Goal: Information Seeking & Learning: Check status

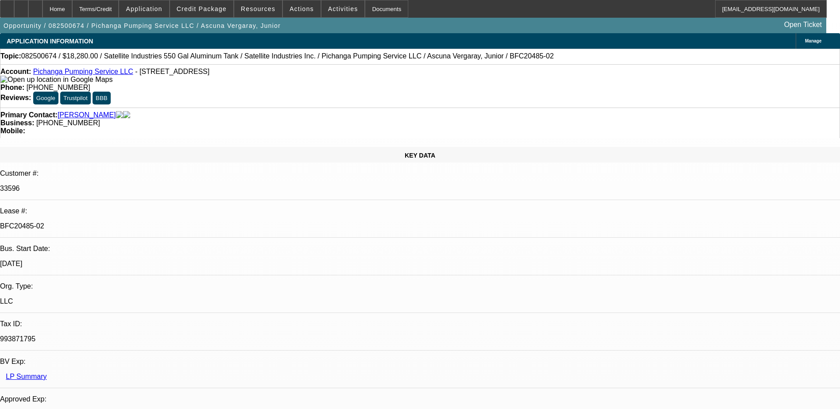
select select "0"
select select "2"
select select "0.1"
select select "0"
select select "2"
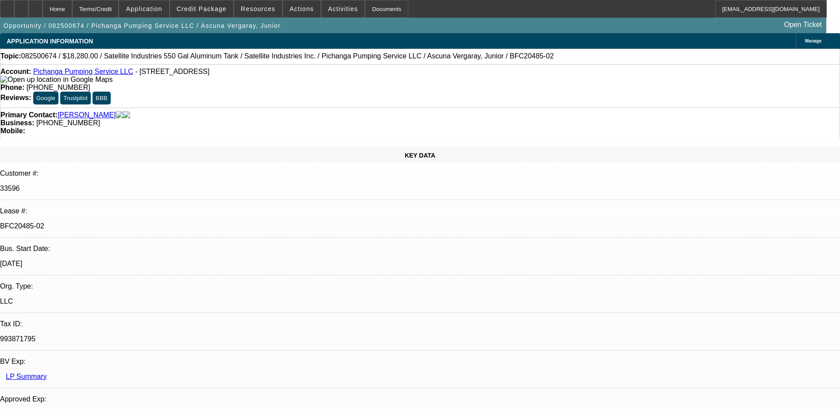
select select "0.1"
select select "1"
select select "2"
select select "4"
select select "1"
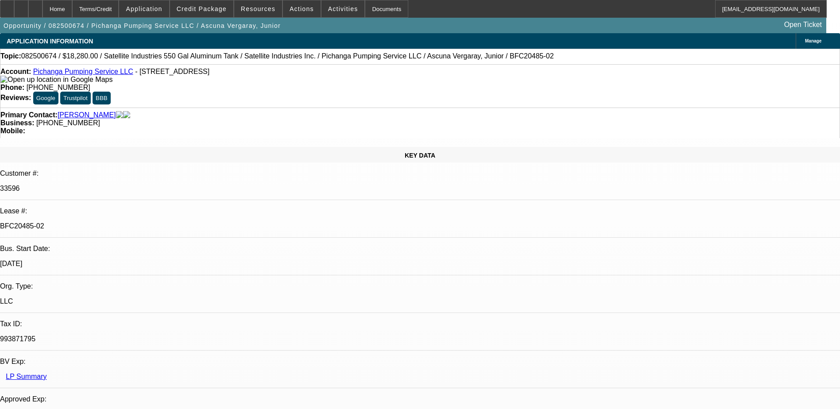
select select "2"
select select "4"
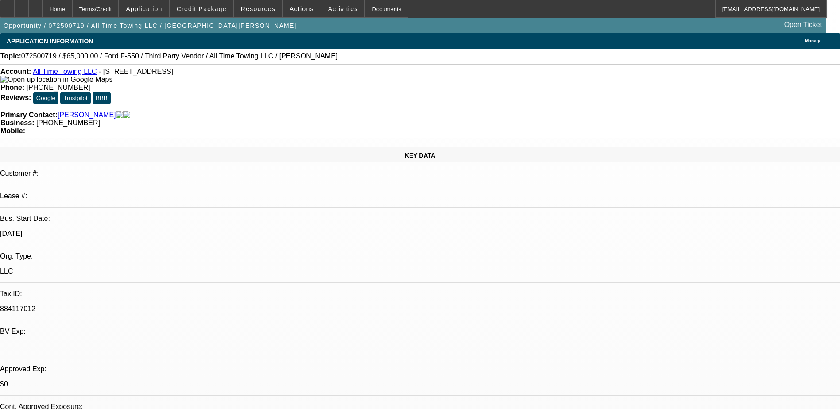
select select "0"
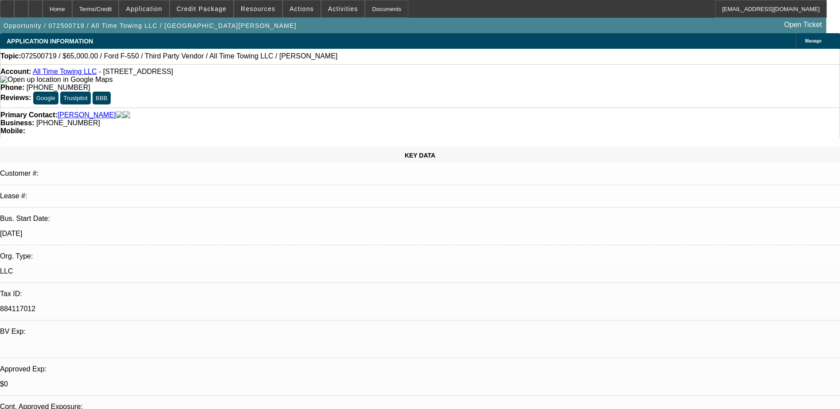
select select "0"
select select "1"
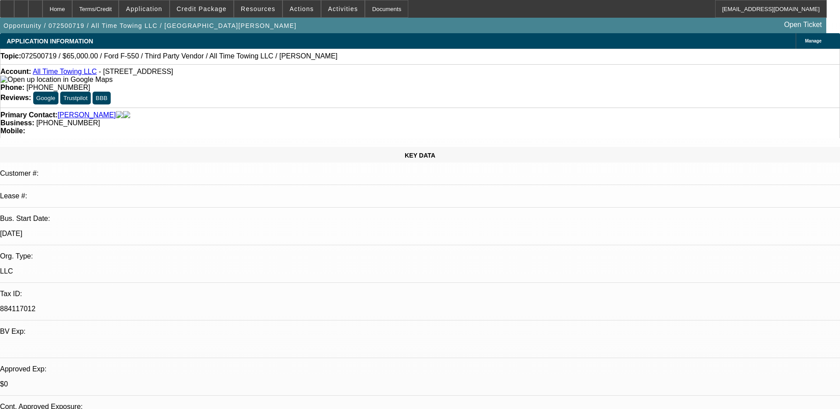
select select "3"
select select "6"
select select "1"
select select "3"
select select "6"
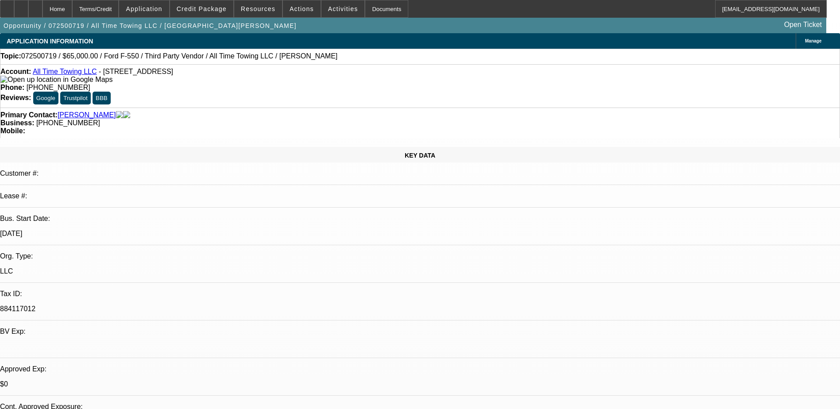
select select "1"
select select "3"
select select "6"
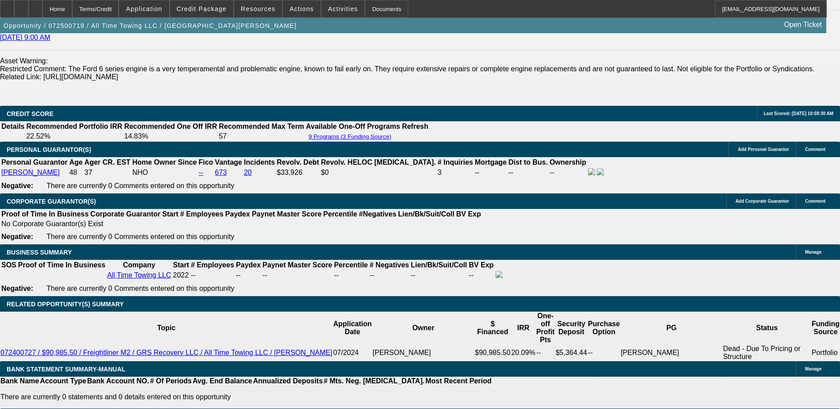
scroll to position [1373, 0]
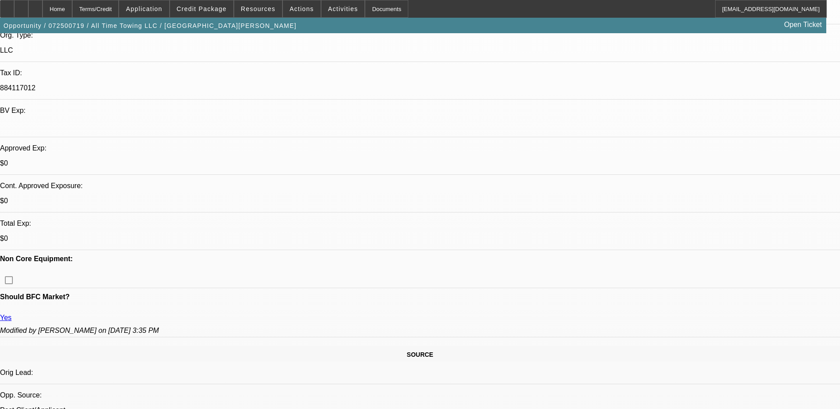
scroll to position [221, 0]
